Goal: Information Seeking & Learning: Find specific fact

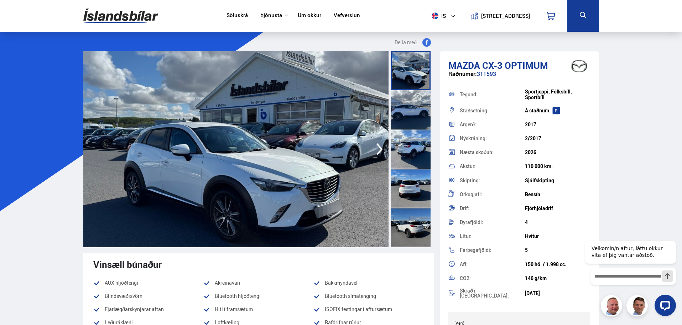
drag, startPoint x: 500, startPoint y: 72, endPoint x: 479, endPoint y: 76, distance: 22.1
click at [479, 76] on div "Raðnúmer: 311593" at bounding box center [520, 78] width 142 height 14
copy div "311593"
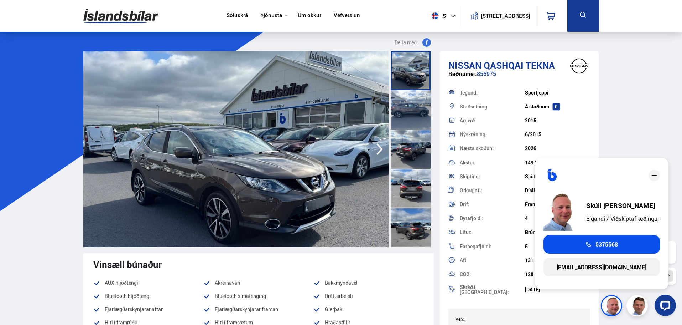
drag, startPoint x: 481, startPoint y: 88, endPoint x: 478, endPoint y: 78, distance: 10.6
click at [478, 78] on div "Raðnúmer: 856975" at bounding box center [520, 78] width 142 height 14
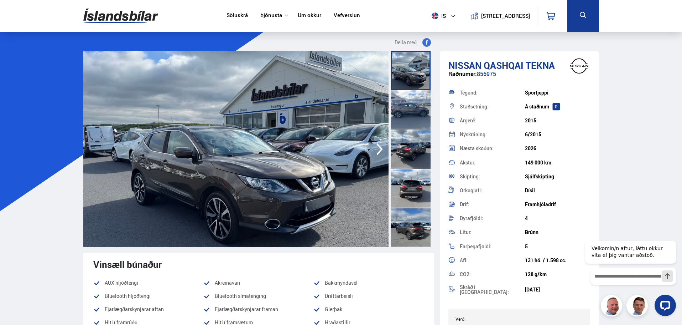
copy div "856975"
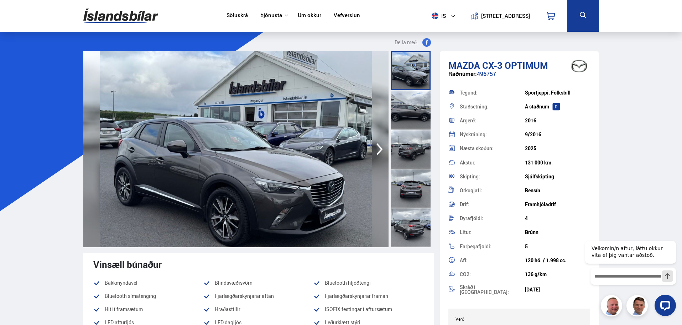
drag, startPoint x: 502, startPoint y: 73, endPoint x: 479, endPoint y: 79, distance: 23.9
click at [478, 79] on div "Raðnúmer: 496757" at bounding box center [520, 78] width 142 height 14
copy div "496757"
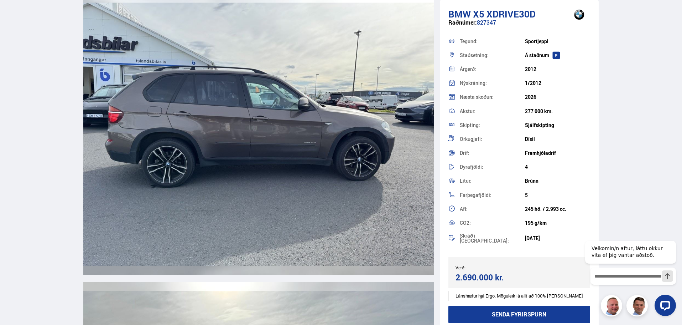
scroll to position [891, 0]
